Goal: Transaction & Acquisition: Purchase product/service

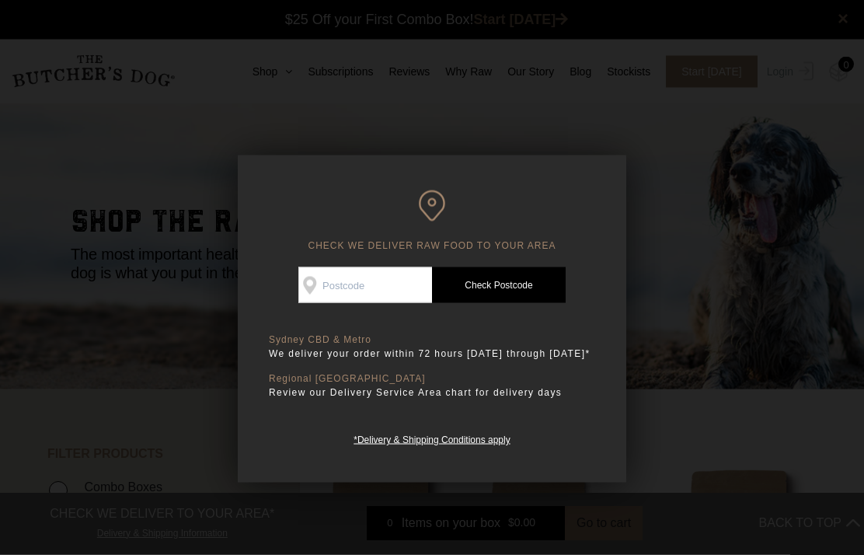
scroll to position [1, 0]
click at [348, 279] on input "Check Availability At" at bounding box center [365, 285] width 134 height 36
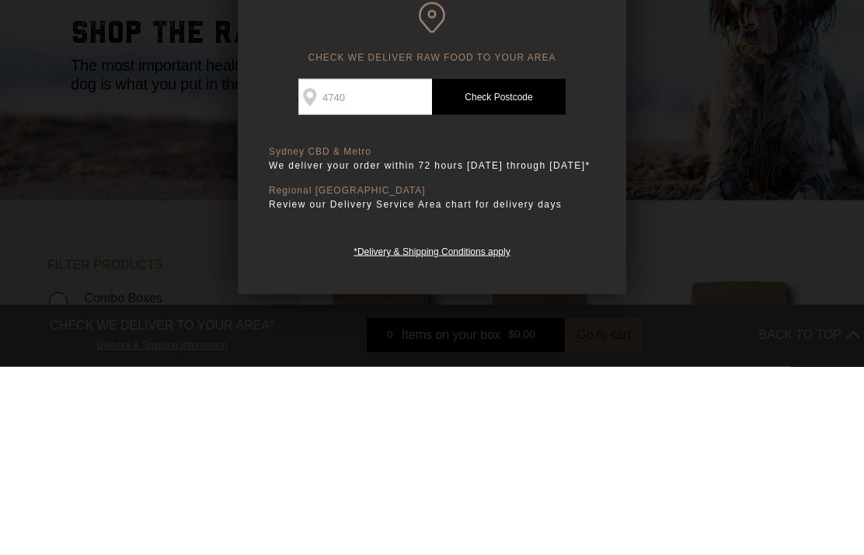
type input "4740"
click at [501, 267] on link "Check Postcode" at bounding box center [499, 285] width 134 height 36
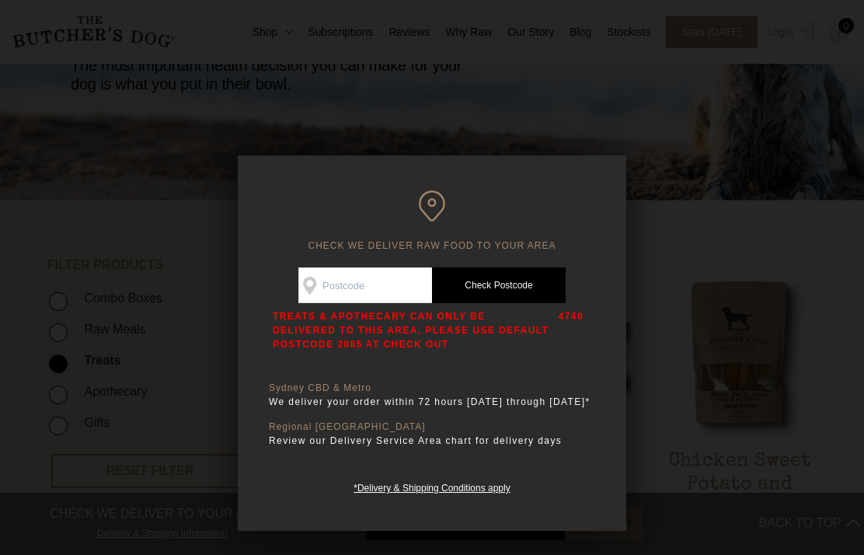
click at [672, 386] on div at bounding box center [432, 277] width 864 height 555
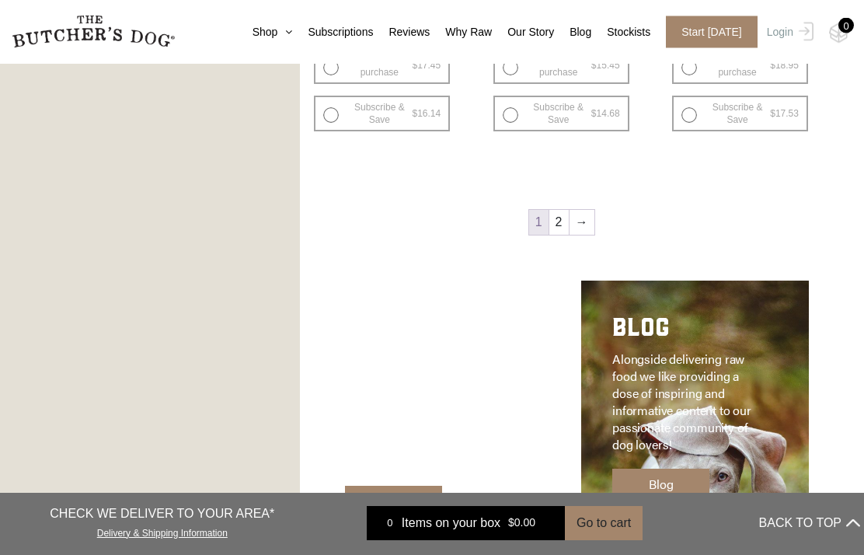
scroll to position [2050, 0]
click at [592, 225] on link "→" at bounding box center [582, 222] width 25 height 25
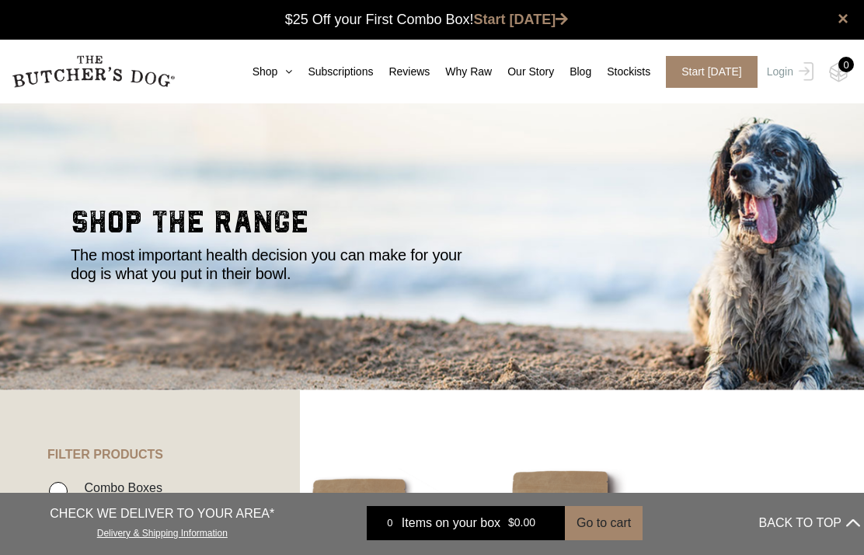
click at [279, 68] on icon at bounding box center [284, 71] width 15 height 11
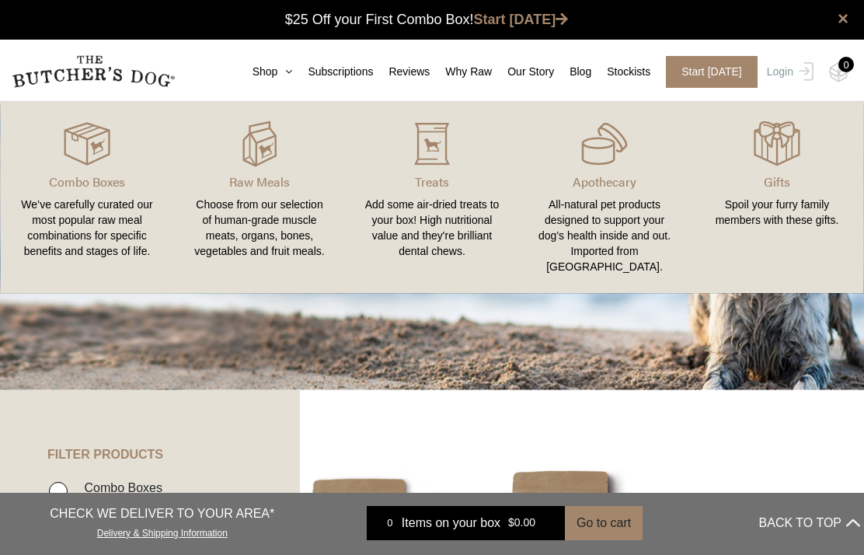
click at [450, 230] on div "Add some air-dried treats to your box! High nutritional value and they're brill…" at bounding box center [431, 228] width 135 height 62
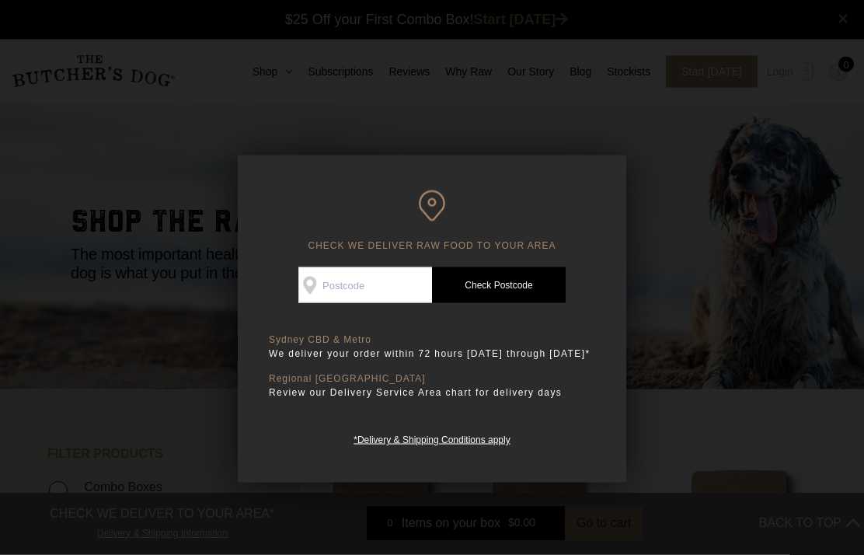
click at [674, 274] on div at bounding box center [432, 277] width 864 height 555
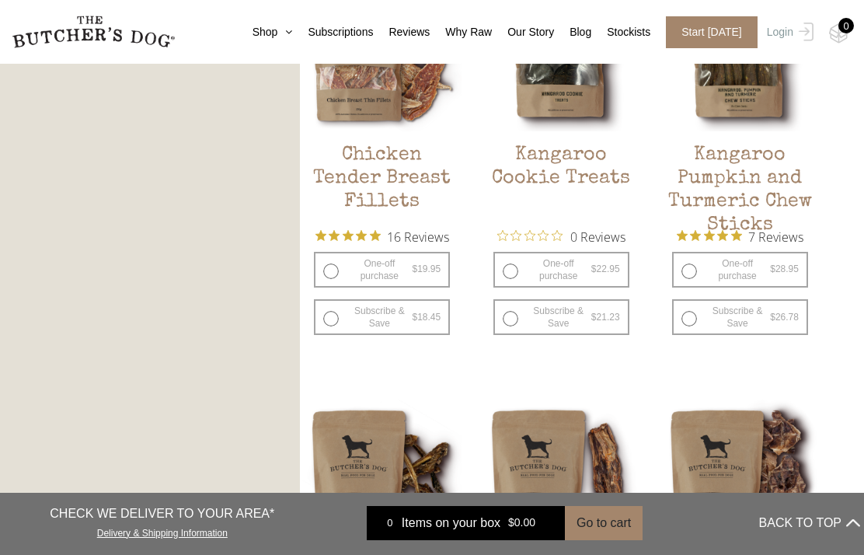
scroll to position [991, 0]
